Goal: Task Accomplishment & Management: Complete application form

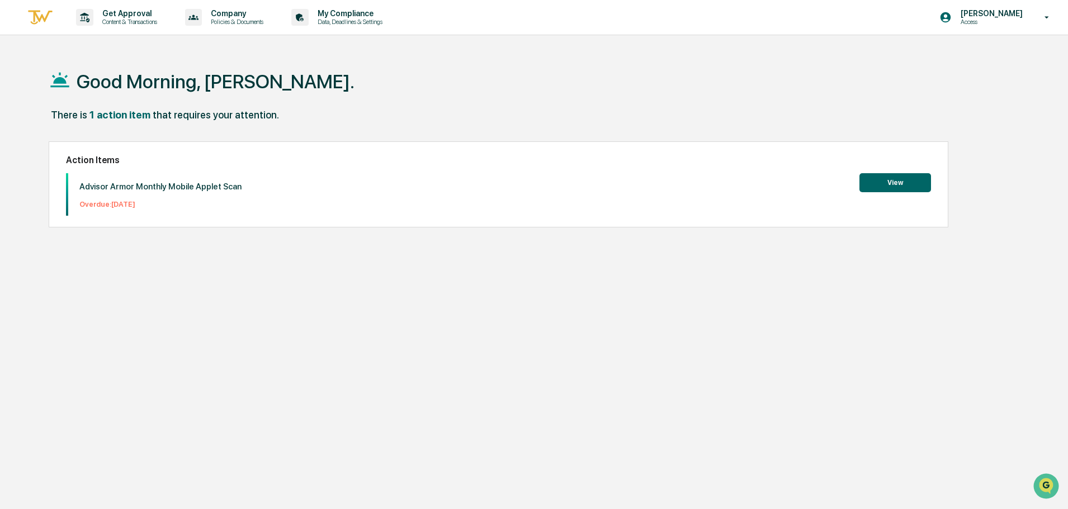
click at [900, 178] on button "View" at bounding box center [895, 182] width 72 height 19
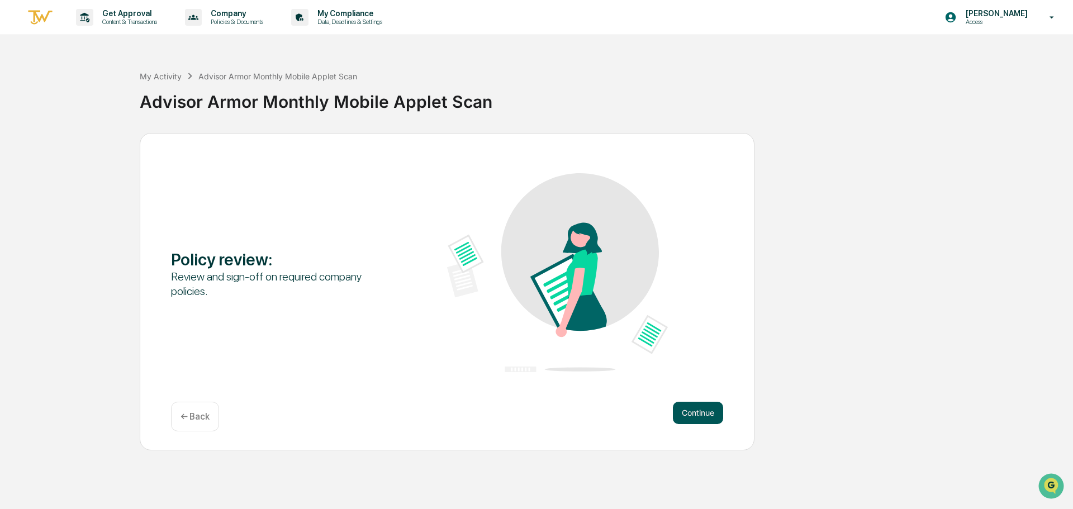
click at [699, 411] on button "Continue" at bounding box center [698, 413] width 50 height 22
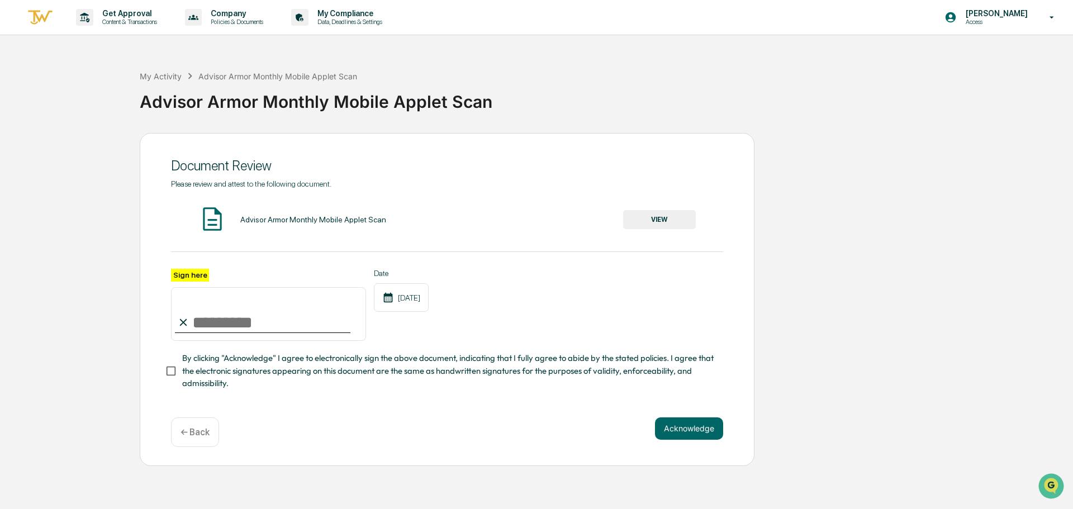
click at [198, 327] on input "Sign here" at bounding box center [268, 314] width 195 height 54
click at [224, 231] on img at bounding box center [212, 219] width 28 height 28
click at [674, 215] on button "VIEW" at bounding box center [659, 219] width 73 height 19
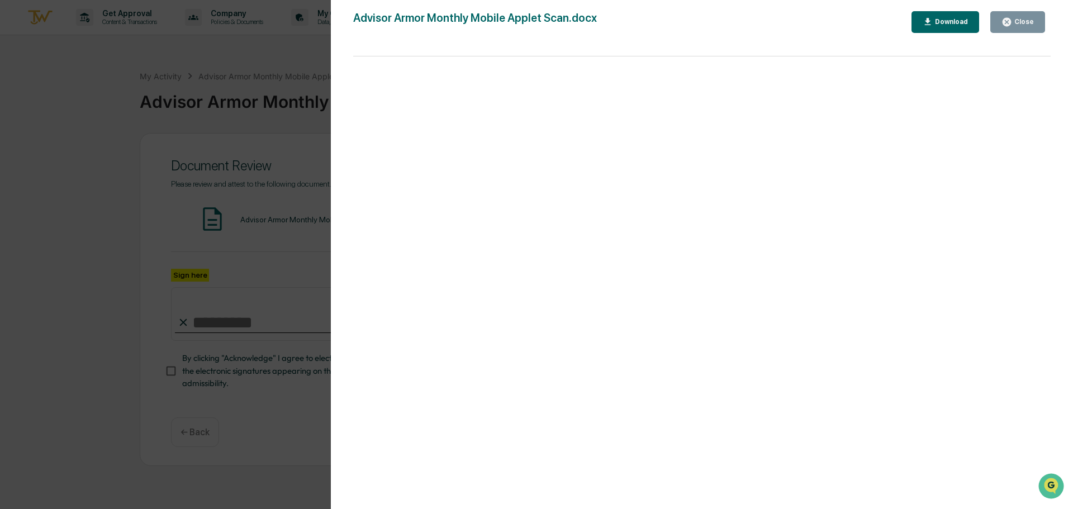
click at [1023, 21] on div "Close" at bounding box center [1023, 22] width 22 height 8
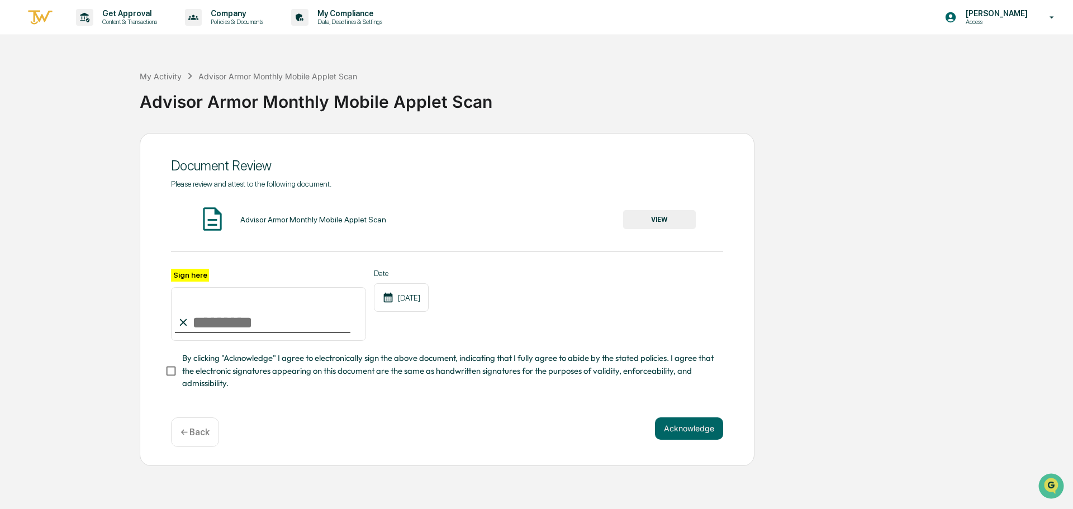
drag, startPoint x: 222, startPoint y: 322, endPoint x: 215, endPoint y: 323, distance: 6.8
click at [221, 323] on input "Sign here" at bounding box center [268, 314] width 195 height 54
type input "**********"
click at [691, 437] on button "Acknowledge" at bounding box center [689, 429] width 68 height 22
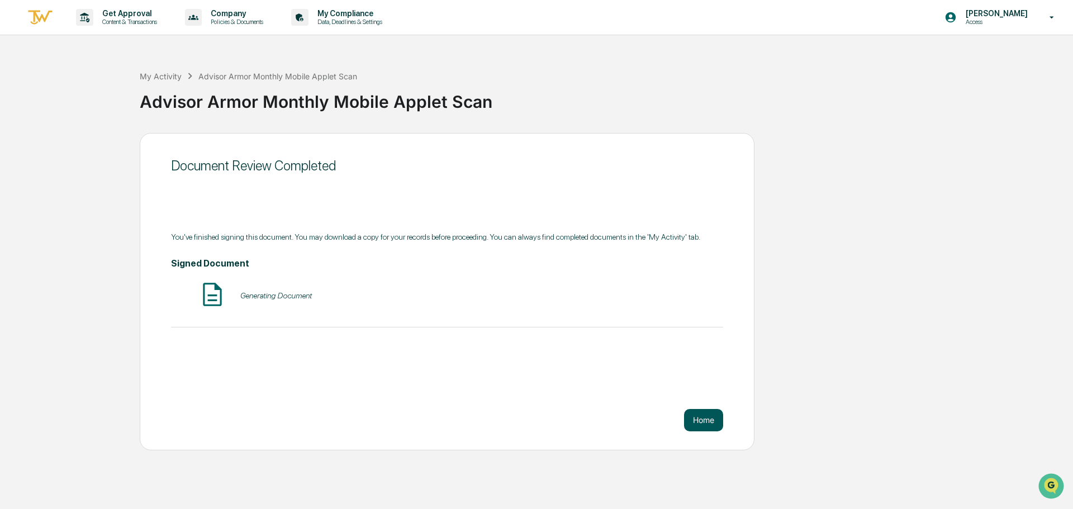
click at [699, 416] on button "Home" at bounding box center [703, 420] width 39 height 22
